Goal: Find specific page/section: Find specific page/section

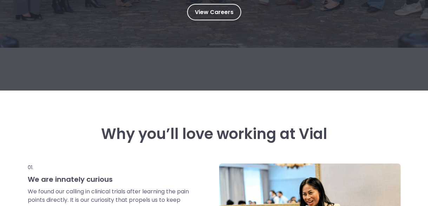
scroll to position [189, 0]
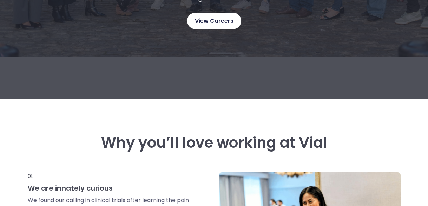
click at [208, 24] on span "View Careers" at bounding box center [214, 21] width 39 height 9
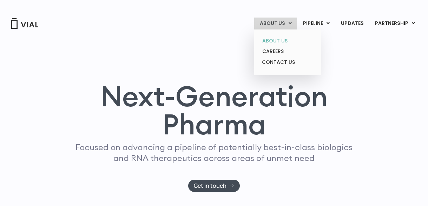
click at [280, 39] on link "ABOUT US" at bounding box center [287, 40] width 61 height 11
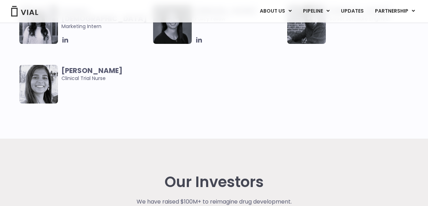
scroll to position [1533, 0]
